Goal: Transaction & Acquisition: Purchase product/service

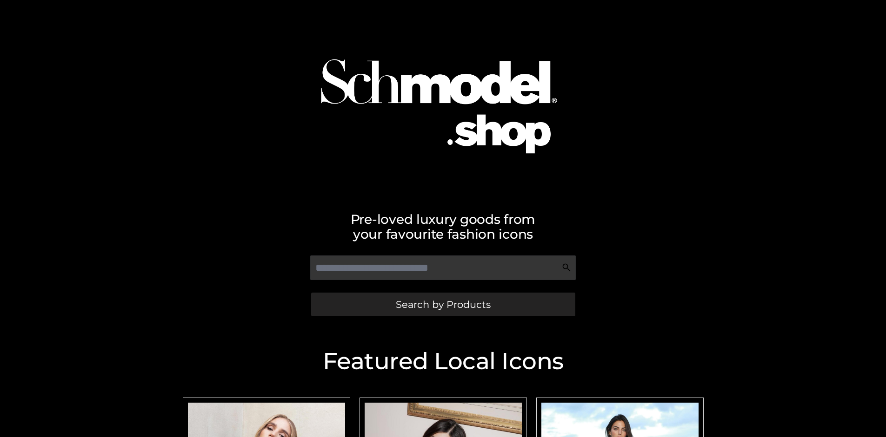
click at [443, 304] on span "Search by Products" at bounding box center [443, 305] width 95 height 10
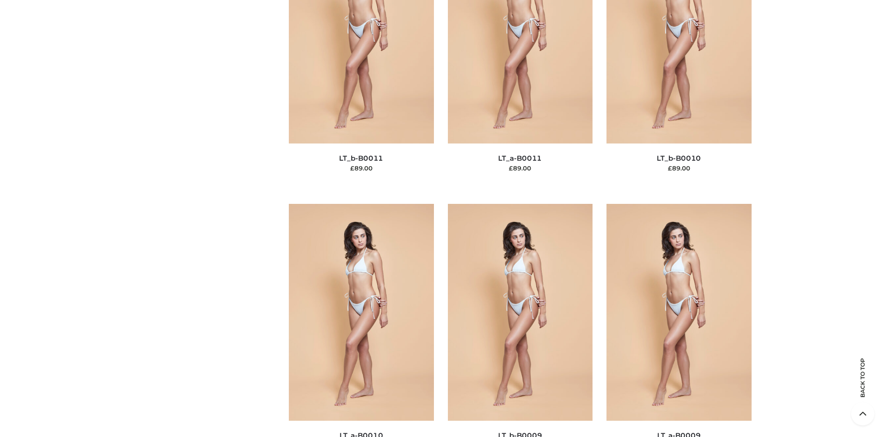
scroll to position [120, 0]
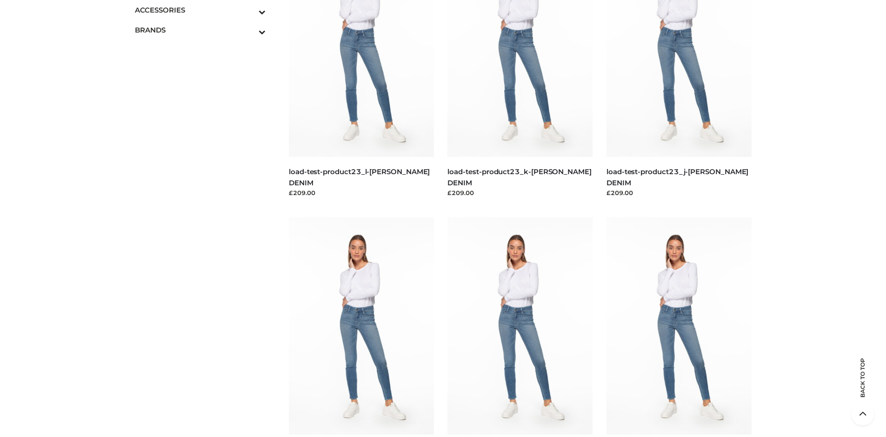
click at [249, 10] on icon "Toggle Submenu" at bounding box center [213, 12] width 104 height 11
click at [205, 50] on span "JEWELRY" at bounding box center [205, 50] width 122 height 11
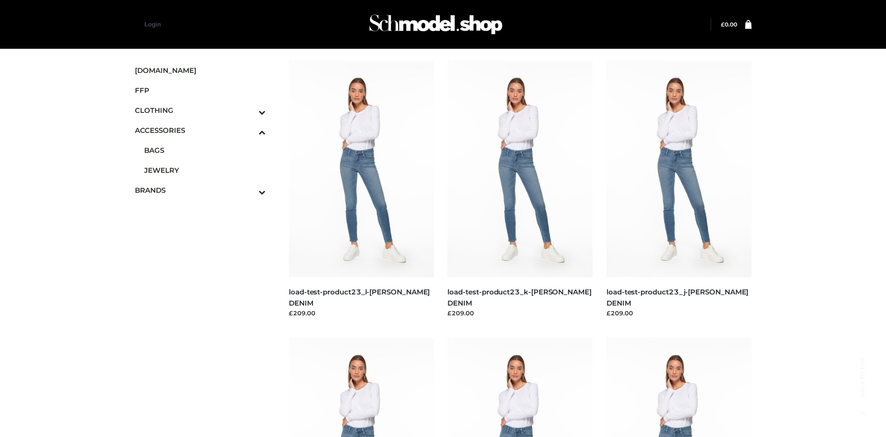
scroll to position [3797, 0]
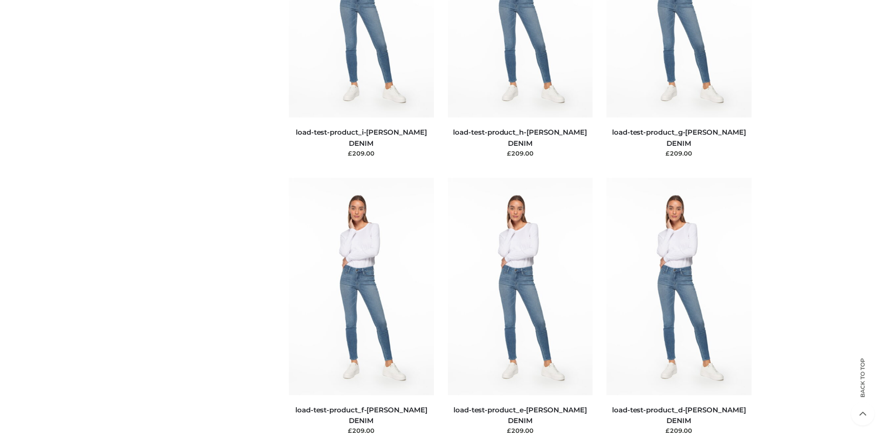
click at [520, 307] on img at bounding box center [520, 286] width 145 height 217
click at [361, 308] on img at bounding box center [361, 287] width 145 height 217
